Goal: Use online tool/utility: Use online tool/utility

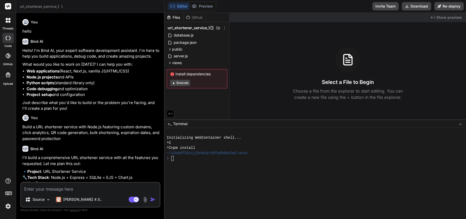
scroll to position [507, 0]
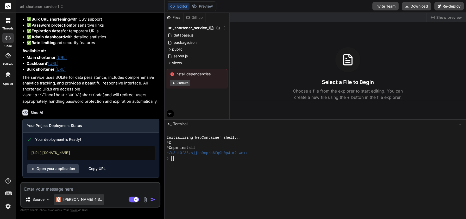
click at [84, 201] on p "[PERSON_NAME] 4 S.." at bounding box center [82, 199] width 39 height 5
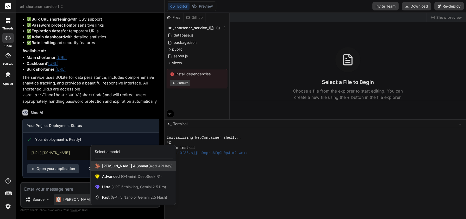
click at [115, 165] on span "[PERSON_NAME] 4 Sonnet (Add API Key)" at bounding box center [137, 165] width 71 height 5
type textarea "x"
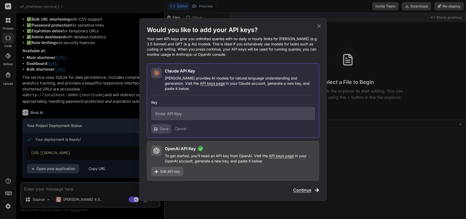
click at [170, 110] on input "text" at bounding box center [233, 113] width 164 height 13
type input "v"
paste input "sk-ant-api03-nwW14OhceXfaWtCMg7heq5kBsp8LiUOeFsGB-VCt2HxKf_kR65W3vTtApPDNQxsfXu…"
type input "sk-ant-api03-nwW14OhceXfaWtCMg7heq5kBsp8LiUOeFsGB-VCt2HxKf_kR65W3vTtApPDNQxsfXu…"
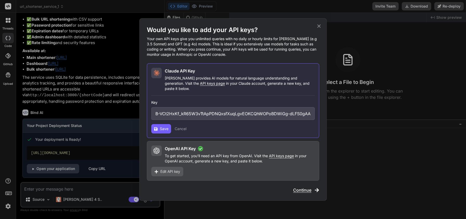
scroll to position [0, 0]
click at [159, 126] on button "Save" at bounding box center [161, 128] width 20 height 9
click at [301, 189] on span "Continue" at bounding box center [302, 190] width 18 height 6
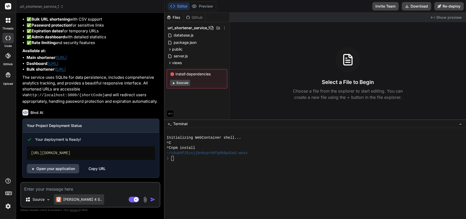
click at [79, 198] on p "[PERSON_NAME] 4 S.." at bounding box center [82, 199] width 39 height 5
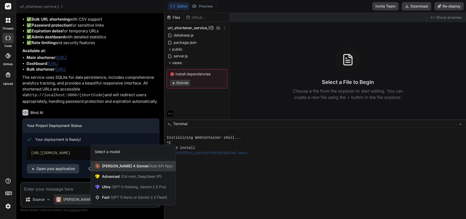
click at [120, 166] on span "[PERSON_NAME] 4 Sonnet (Add API Key)" at bounding box center [137, 165] width 71 height 5
type textarea "x"
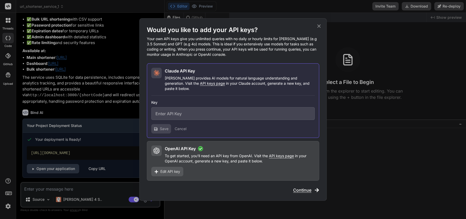
click at [218, 110] on input "text" at bounding box center [233, 113] width 164 height 13
paste input "sk-ant-api03-nwW14OhceXfaWtCMg7heq5kBsp8LiUOeFsGB-VCt2HxKf_kR65W3vTtApPDNQxsfXu…"
type input "sk-ant-api03-nwW14OhceXfaWtCMg7heq5kBsp8LiUOeFsGB-VCt2HxKf_kR65W3vTtApPDNQxsfXu…"
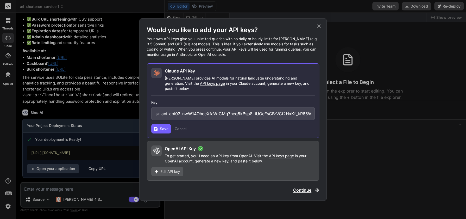
click at [164, 126] on span "Save" at bounding box center [164, 128] width 9 height 5
drag, startPoint x: 186, startPoint y: 86, endPoint x: 171, endPoint y: 96, distance: 17.6
click at [171, 96] on div "Key sk-ant-api03-nwW14OhceXfaWtCMg7heq5kBsp8LiUOeFsGB-VCt2HxKf_kR65W3vTtApPDNQx…" at bounding box center [233, 115] width 164 height 38
click at [301, 188] on span "Continue" at bounding box center [302, 190] width 18 height 6
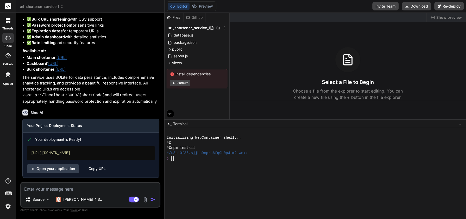
click at [8, 20] on icon at bounding box center [8, 20] width 5 height 5
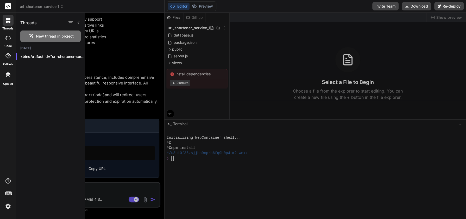
click at [6, 38] on icon at bounding box center [7, 38] width 5 height 4
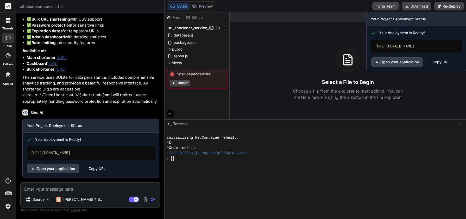
click at [440, 63] on div "Copy URL" at bounding box center [441, 61] width 17 height 9
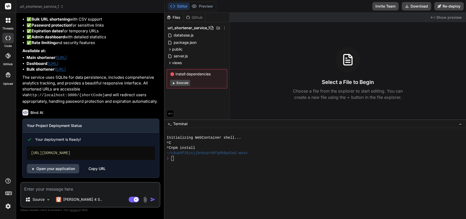
type textarea "x"
